Goal: Information Seeking & Learning: Learn about a topic

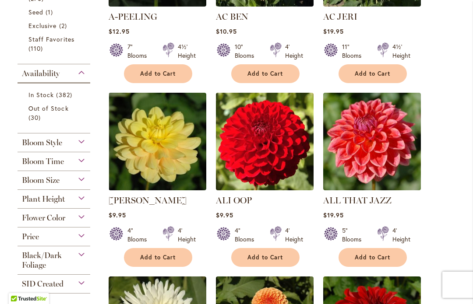
scroll to position [353, 0]
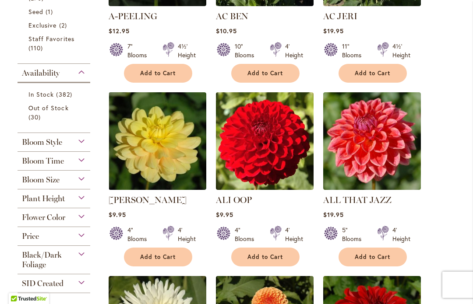
click at [31, 185] on span "Bloom Size" at bounding box center [41, 180] width 38 height 10
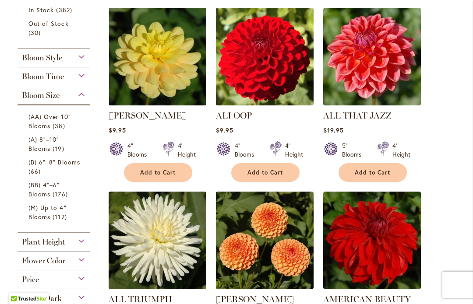
scroll to position [436, 0]
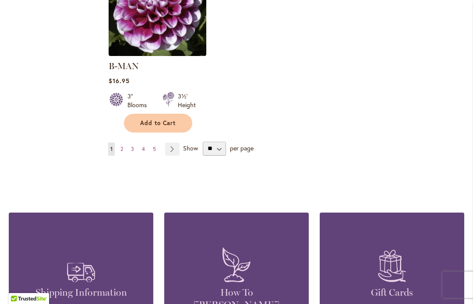
scroll to position [1236, 0]
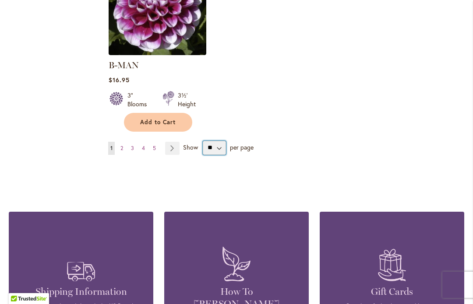
click at [205, 141] on select "** ** ** **" at bounding box center [214, 148] width 23 height 14
click at [214, 141] on select "** ** ** **" at bounding box center [214, 148] width 23 height 14
select select "**"
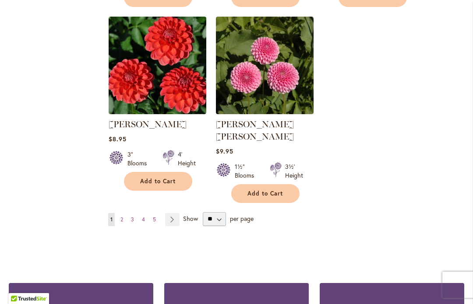
scroll to position [2097, 0]
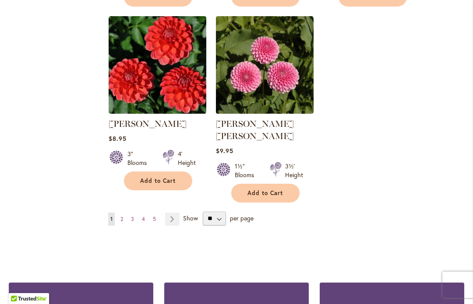
click at [168, 213] on link "Page Next" at bounding box center [172, 219] width 14 height 13
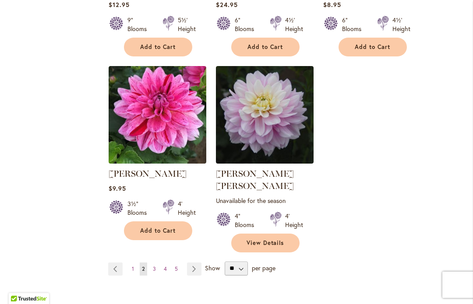
scroll to position [2048, 0]
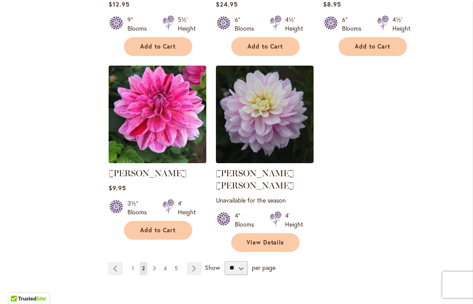
click at [190, 262] on link "Page Next" at bounding box center [194, 268] width 14 height 13
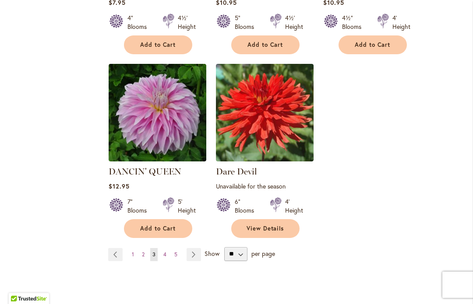
scroll to position [2084, 0]
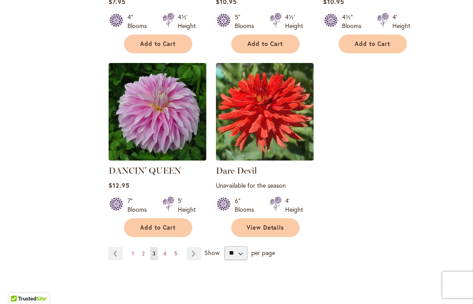
click at [184, 247] on li "Page Next" at bounding box center [192, 253] width 18 height 13
click at [193, 247] on link "Page Next" at bounding box center [194, 253] width 14 height 13
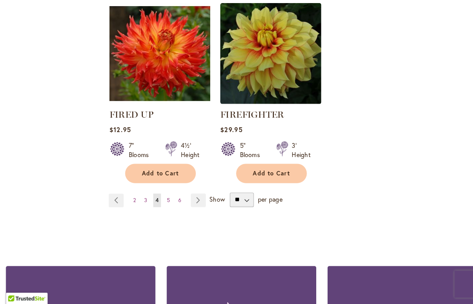
scroll to position [2135, 0]
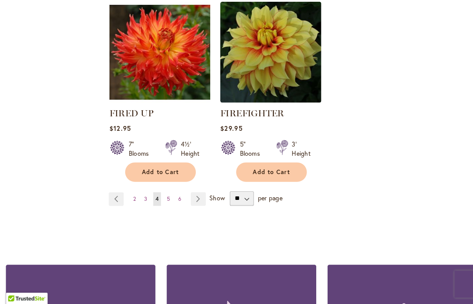
click at [187, 196] on link "Page Next" at bounding box center [194, 202] width 14 height 13
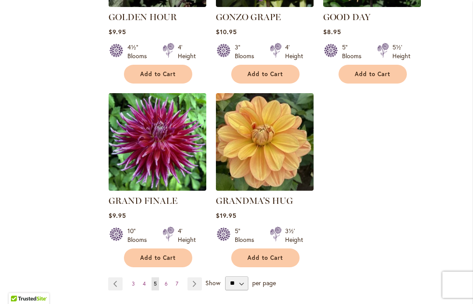
scroll to position [2085, 0]
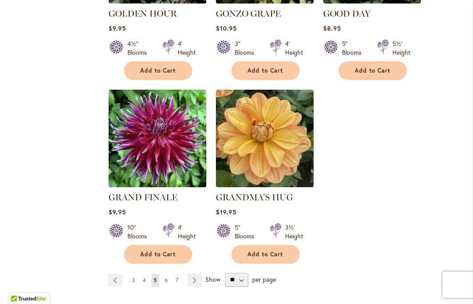
click at [188, 274] on link "Page Next" at bounding box center [194, 280] width 14 height 13
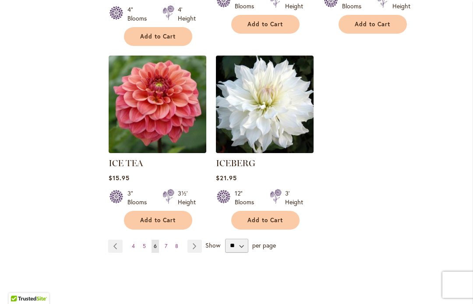
scroll to position [2104, 0]
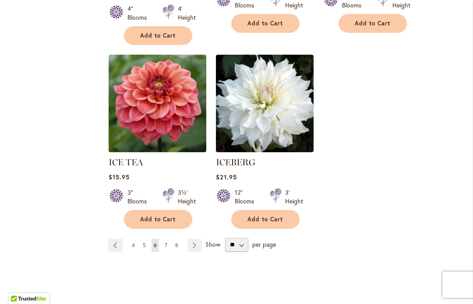
click at [188, 239] on link "Page Next" at bounding box center [194, 245] width 14 height 13
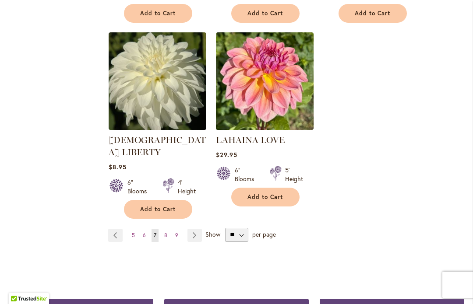
scroll to position [2103, 0]
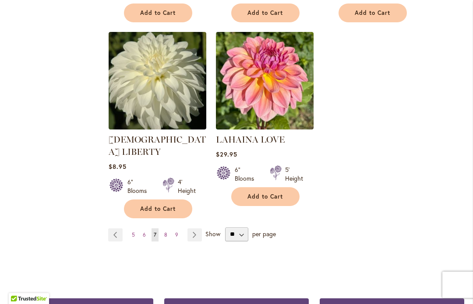
click at [187, 229] on link "Page Next" at bounding box center [194, 235] width 14 height 13
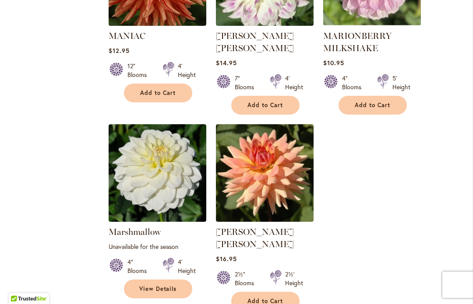
scroll to position [2027, 0]
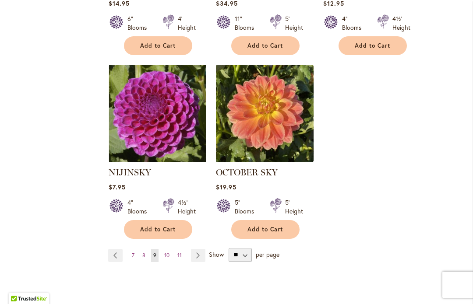
scroll to position [2075, 0]
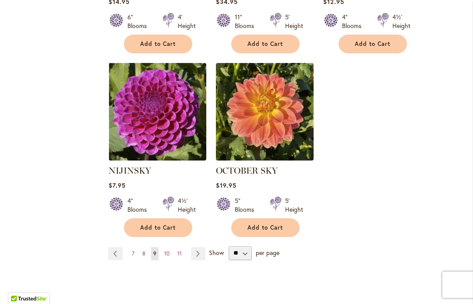
click at [193, 247] on link "Page Next" at bounding box center [198, 253] width 14 height 13
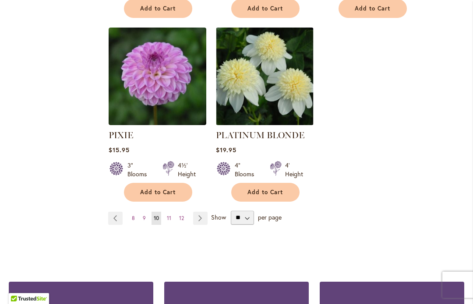
scroll to position [2135, 0]
click at [194, 212] on link "Page Next" at bounding box center [200, 218] width 14 height 13
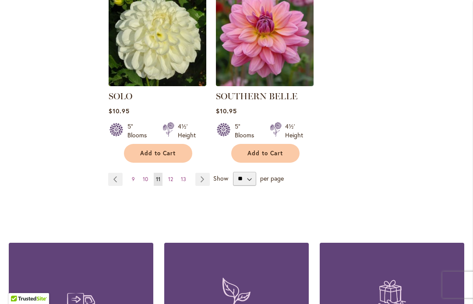
scroll to position [2139, 0]
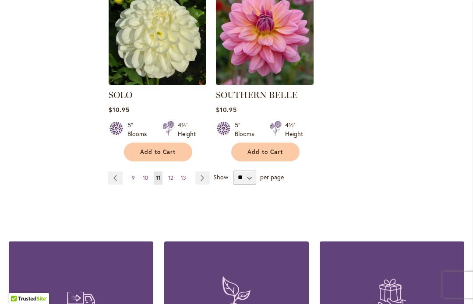
click at [198, 172] on link "Page Next" at bounding box center [202, 178] width 14 height 13
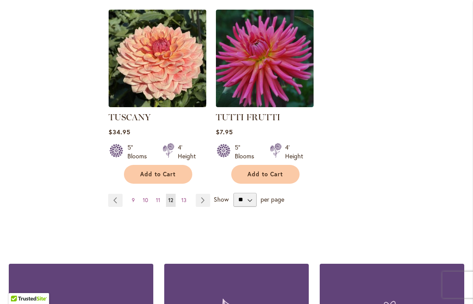
scroll to position [2117, 0]
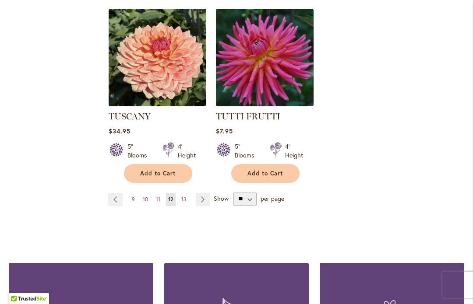
click at [196, 193] on link "Page Next" at bounding box center [203, 199] width 14 height 13
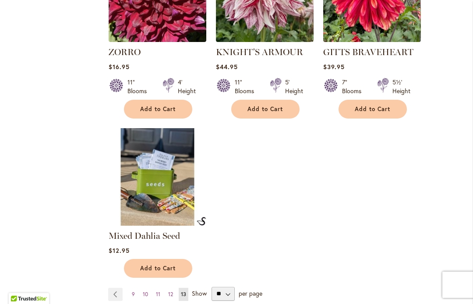
scroll to position [1803, 0]
